Goal: Information Seeking & Learning: Understand process/instructions

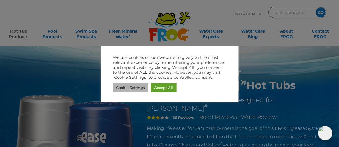
click at [131, 87] on link "Cookie Settings" at bounding box center [130, 87] width 35 height 9
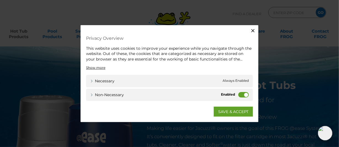
click at [246, 93] on label "Non-necessary" at bounding box center [243, 95] width 10 height 6
click at [0, 0] on input "Non-necessary" at bounding box center [0, 0] width 0 height 0
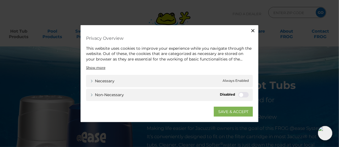
click at [235, 112] on link "SAVE & ACCEPT" at bounding box center [233, 111] width 39 height 10
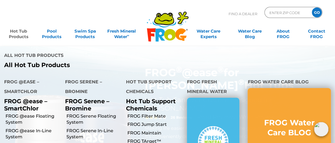
click at [11, 31] on link "Hot Tub Products" at bounding box center [19, 31] width 26 height 11
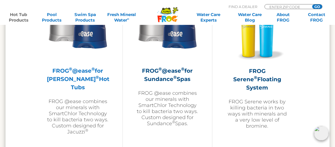
scroll to position [993, 0]
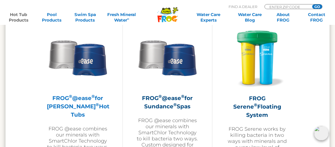
click at [88, 98] on h2 "FROG ® @ease ® for Jacuzzi ® Hot Tubs" at bounding box center [78, 106] width 62 height 25
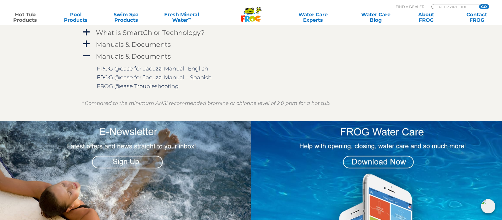
scroll to position [689, 0]
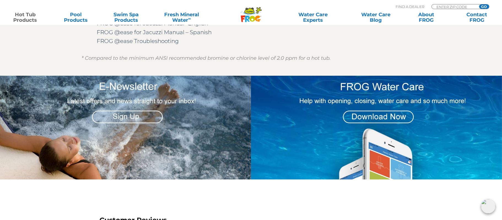
click at [335, 117] on img at bounding box center [376, 128] width 251 height 104
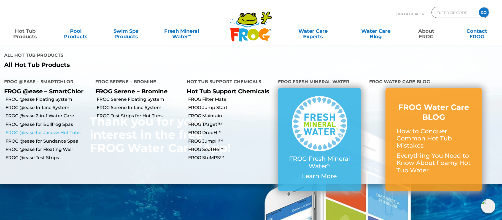
click at [57, 130] on link "FROG @ease for Jacuzzi Hot Tubs" at bounding box center [49, 133] width 86 height 6
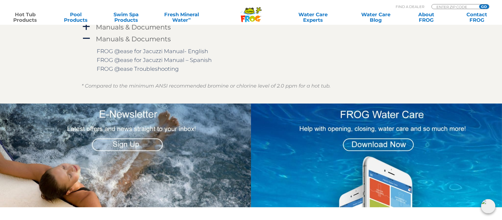
scroll to position [620, 0]
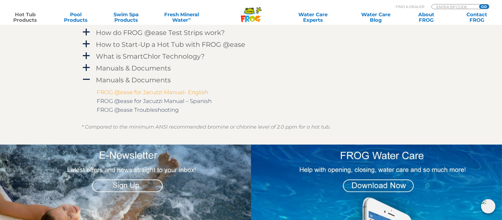
click at [172, 92] on link "FROG @ease for Jacuzzi Manual- English" at bounding box center [152, 92] width 111 height 7
click at [89, 43] on span "a" at bounding box center [86, 44] width 8 height 8
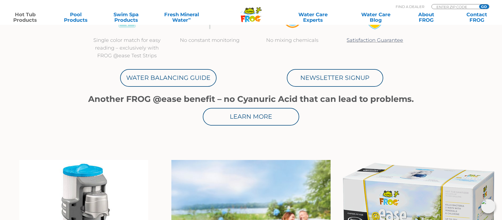
scroll to position [0, 0]
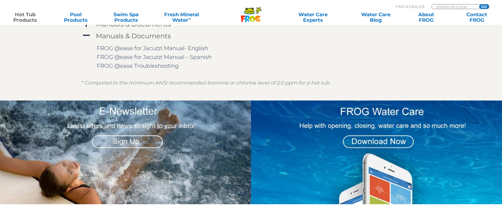
scroll to position [689, 0]
